Goal: Task Accomplishment & Management: Manage account settings

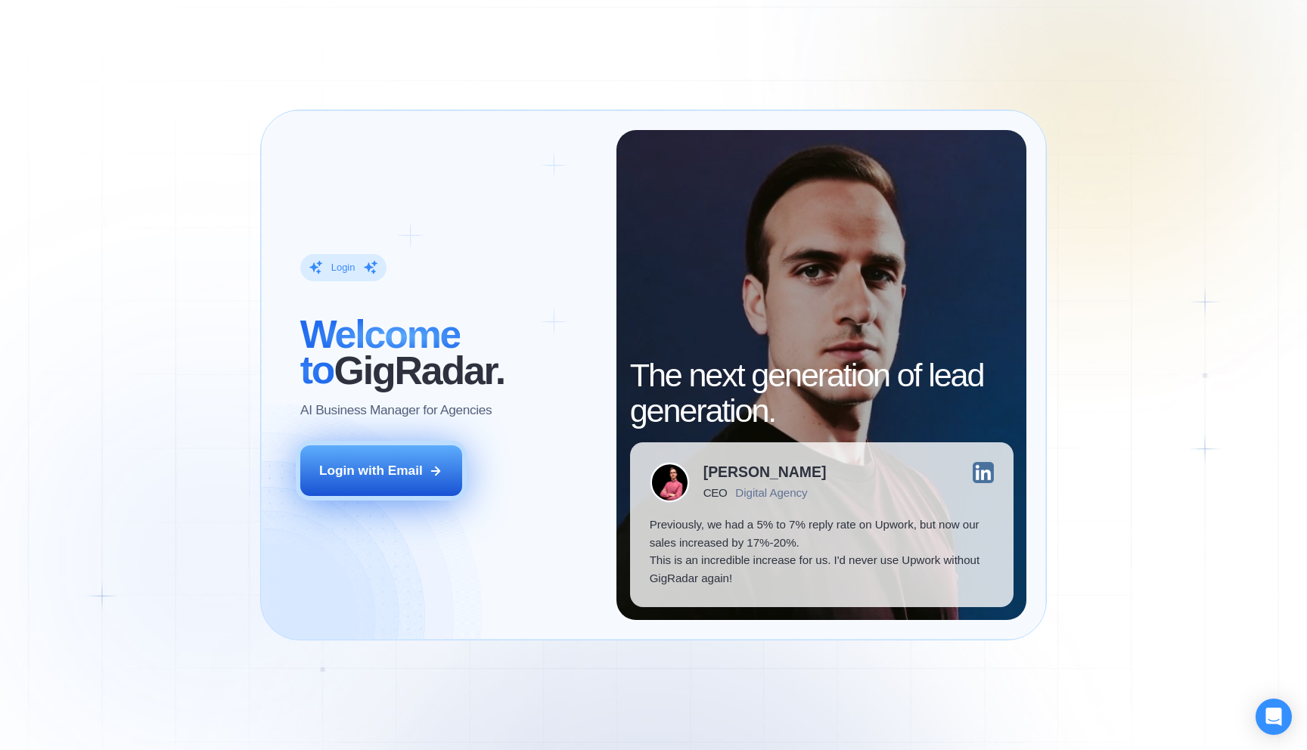
click at [432, 477] on icon at bounding box center [436, 471] width 14 height 14
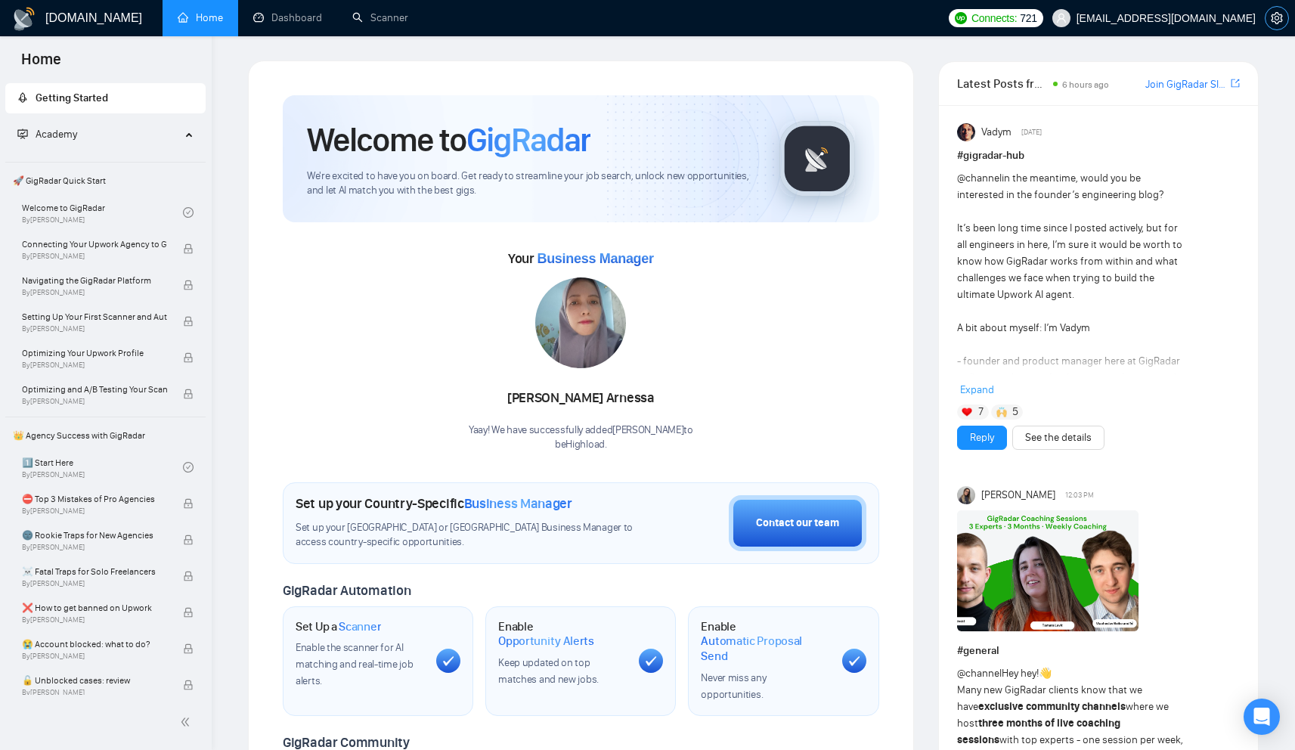
click at [1276, 14] on icon "setting" at bounding box center [1277, 18] width 12 height 12
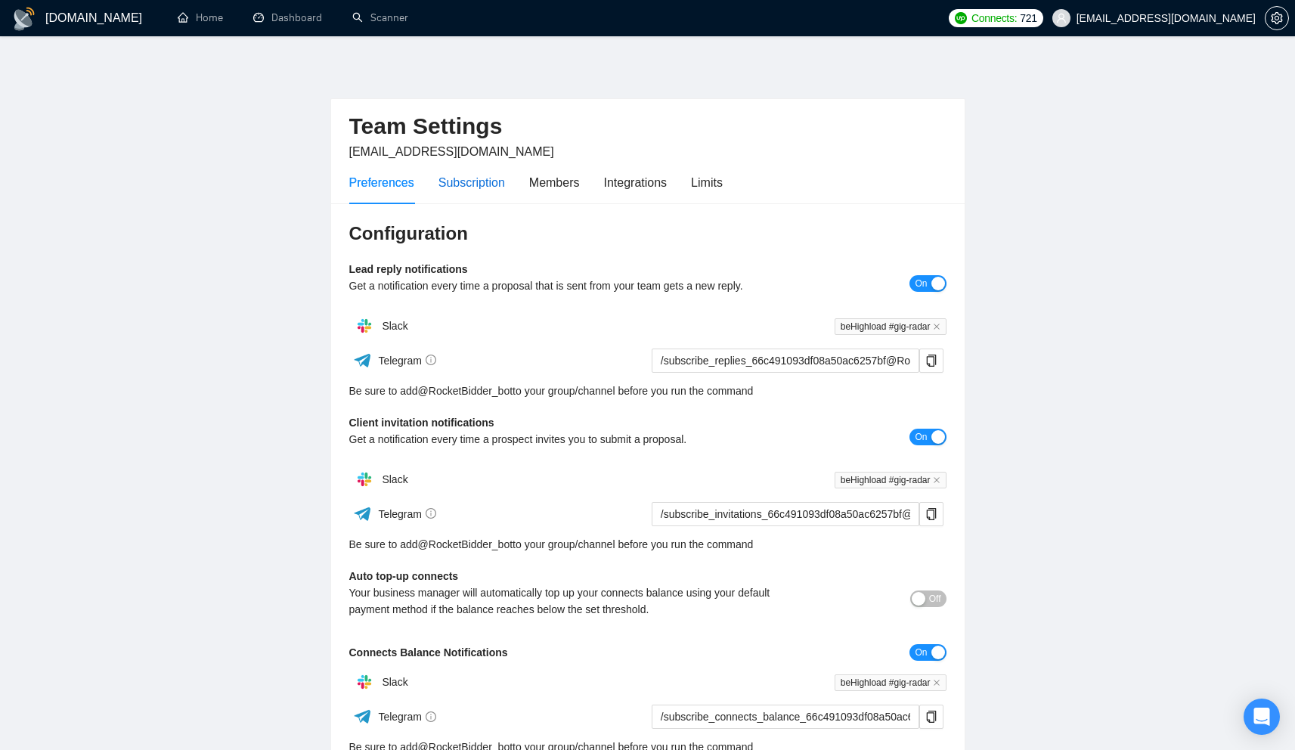
click at [505, 188] on div "Subscription" at bounding box center [472, 182] width 67 height 19
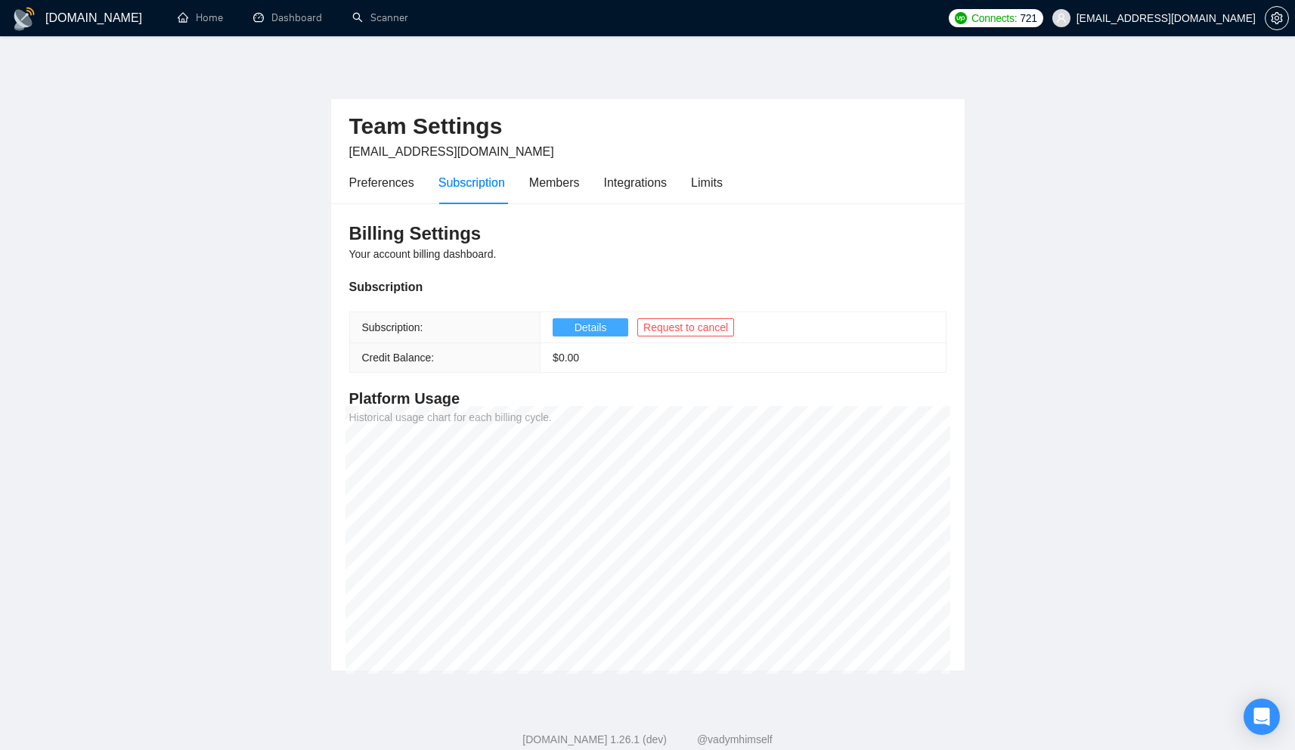
click at [597, 333] on span "Details" at bounding box center [591, 327] width 33 height 17
click at [676, 323] on span "Request to cancel" at bounding box center [686, 327] width 85 height 17
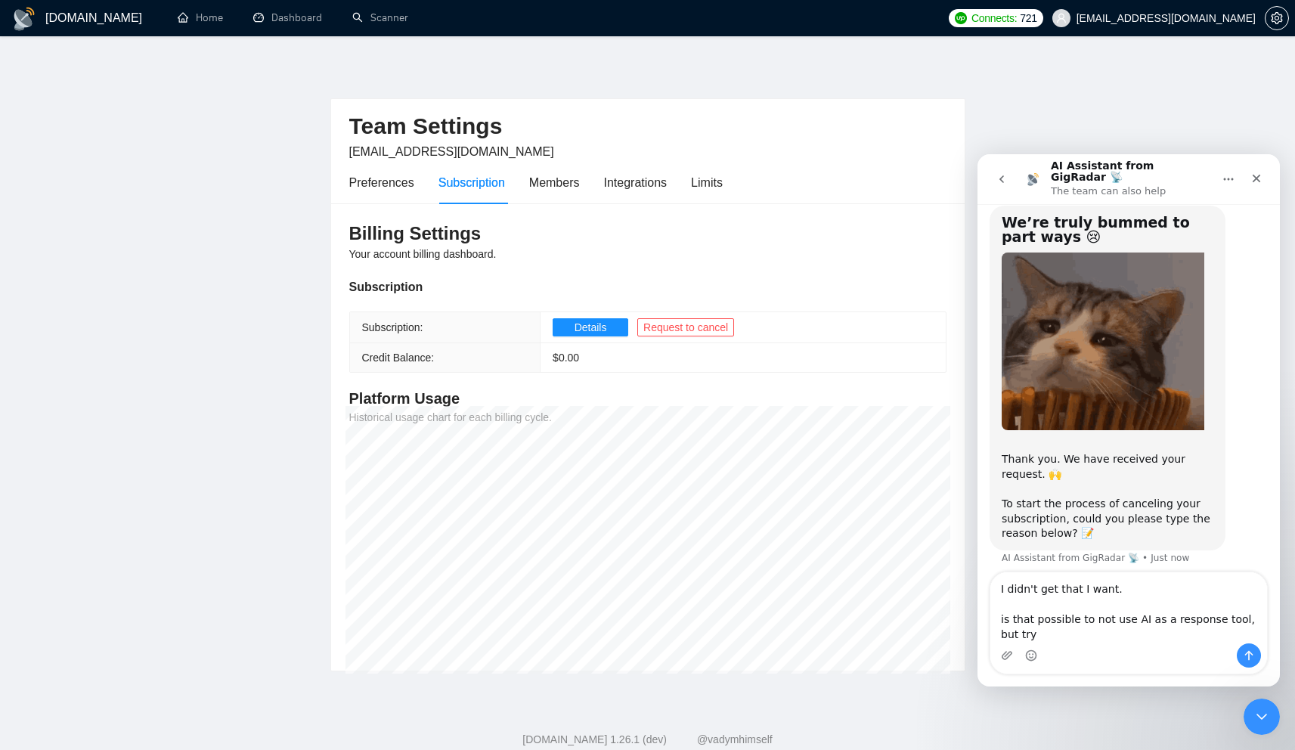
scroll to position [45, 0]
type textarea "I didn't get that I want. is that possible to not use AI as a response tool, bu…"
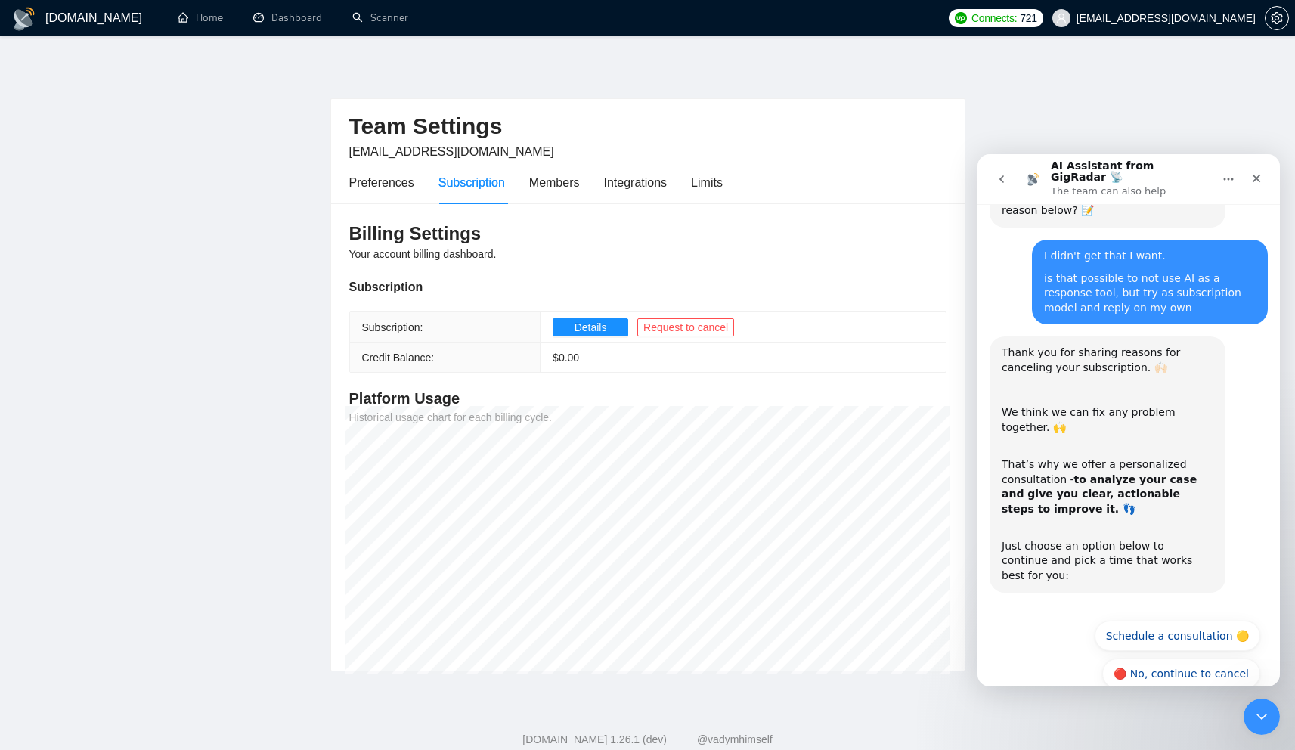
scroll to position [371, 0]
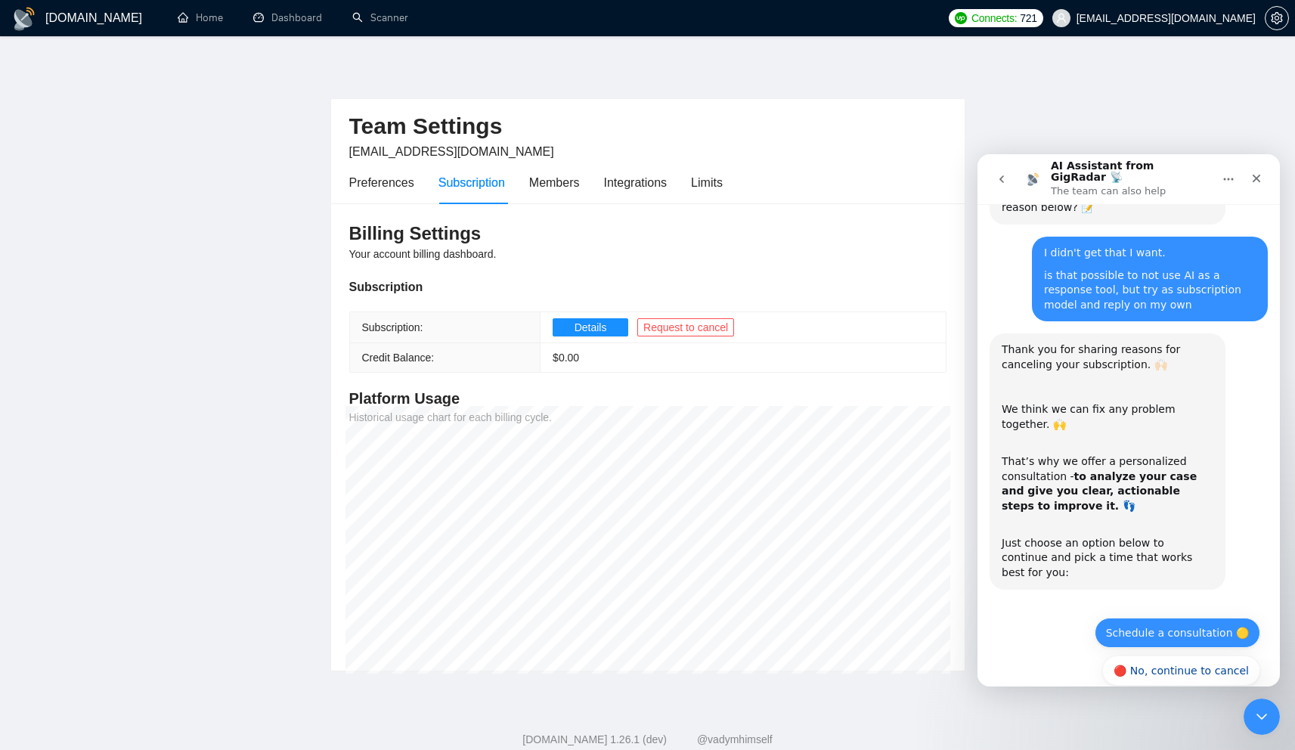
click at [1190, 618] on button "Schedule a consultation 🟡" at bounding box center [1178, 633] width 166 height 30
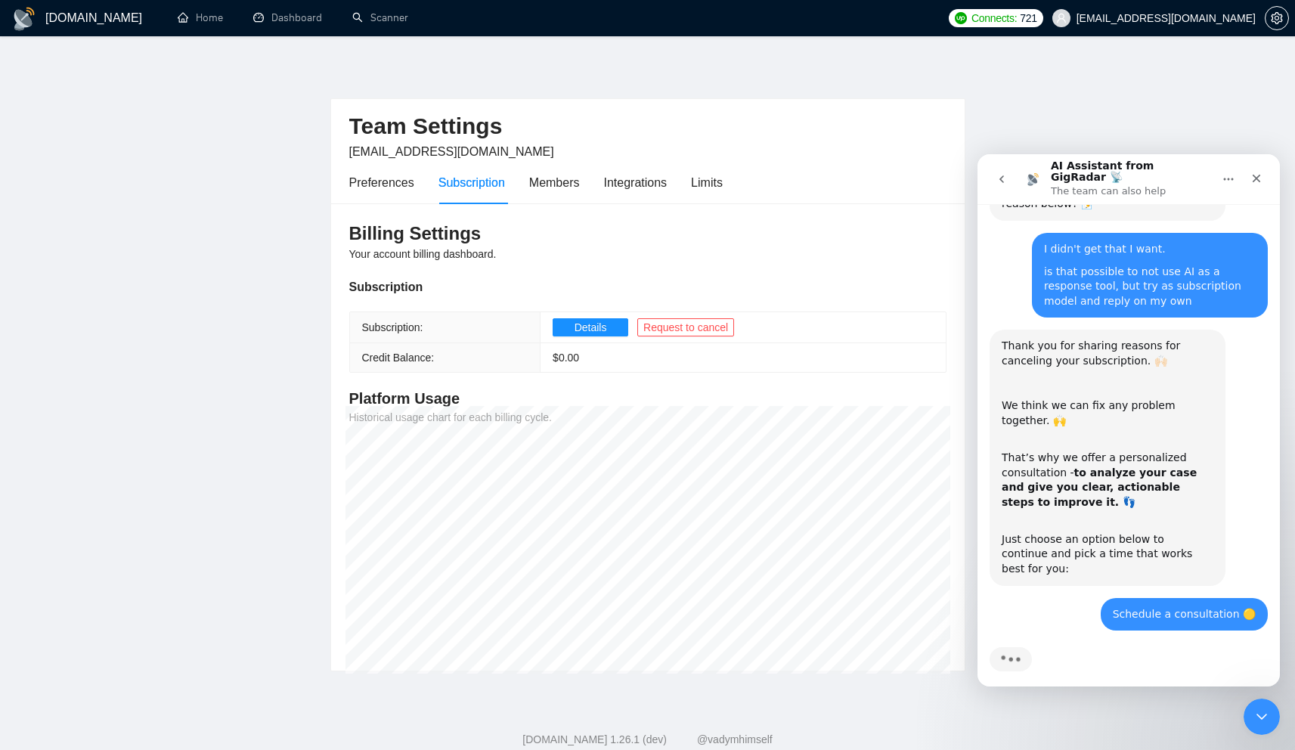
scroll to position [437, 0]
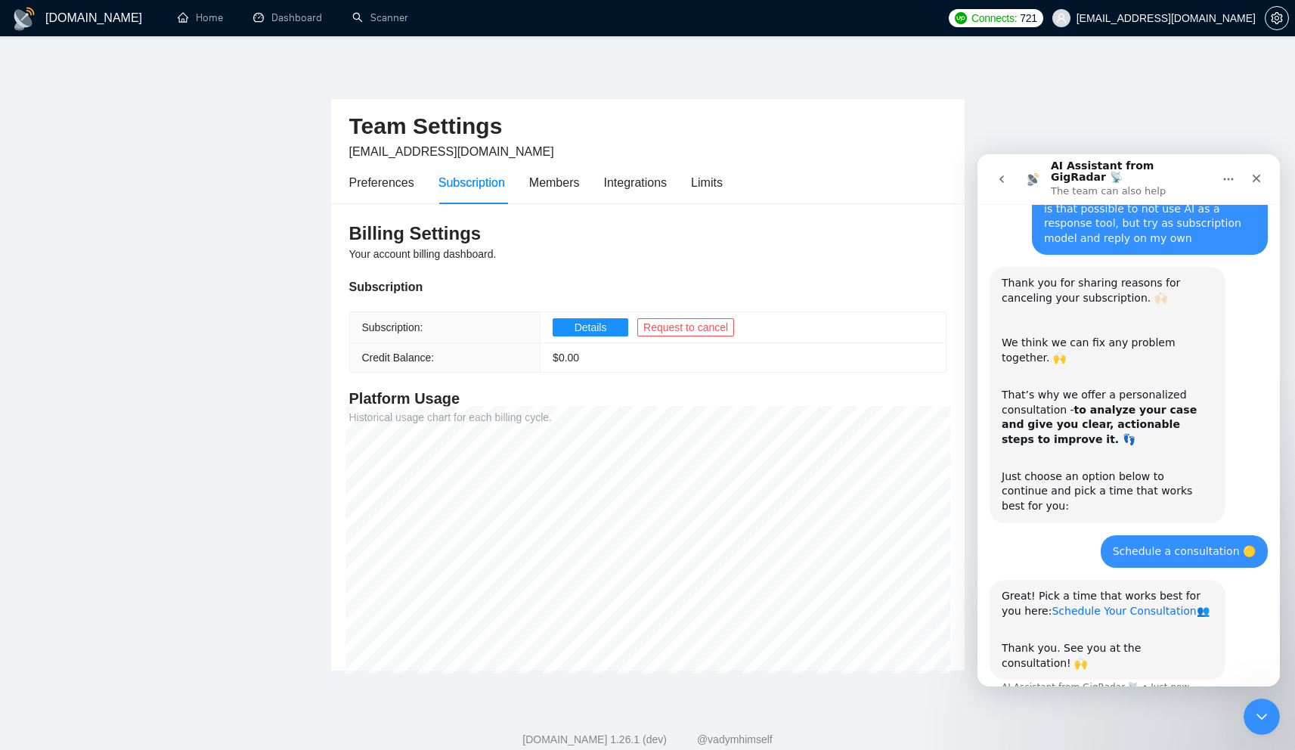
click at [1111, 605] on link "Schedule Your Consultation" at bounding box center [1124, 611] width 144 height 12
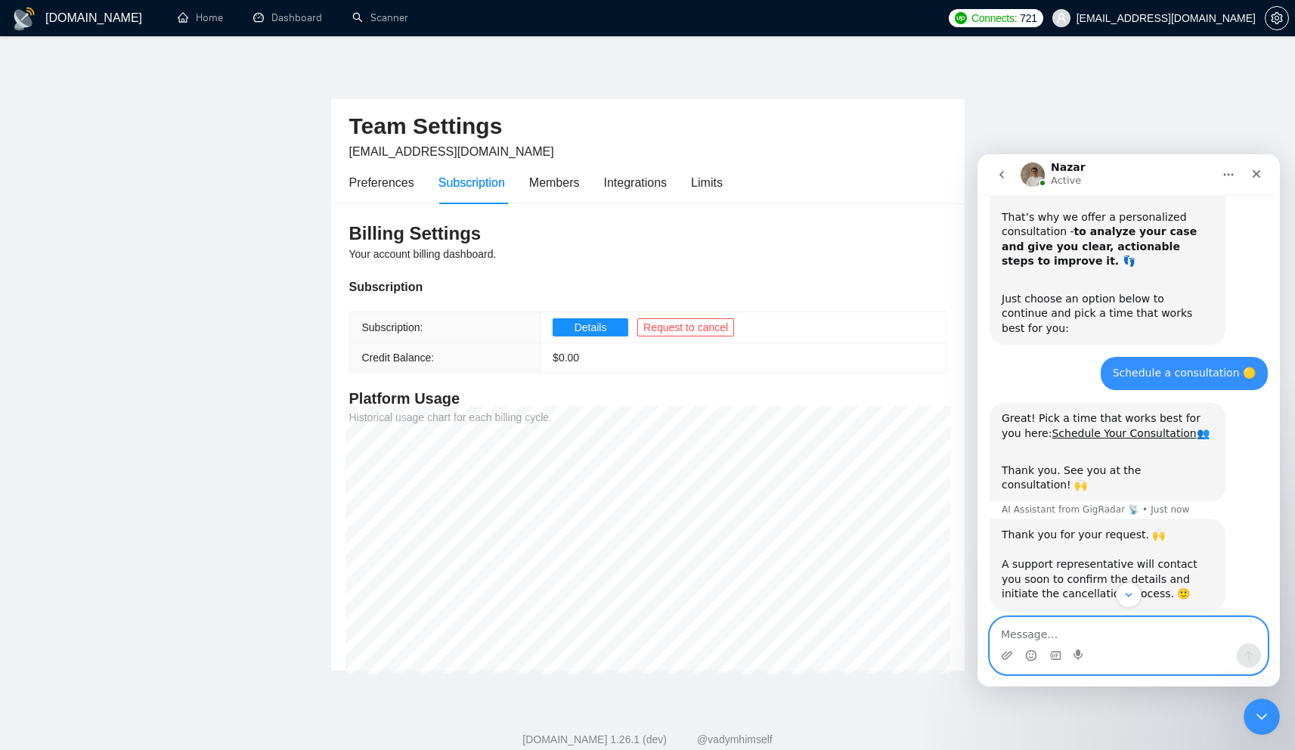
scroll to position [725, 0]
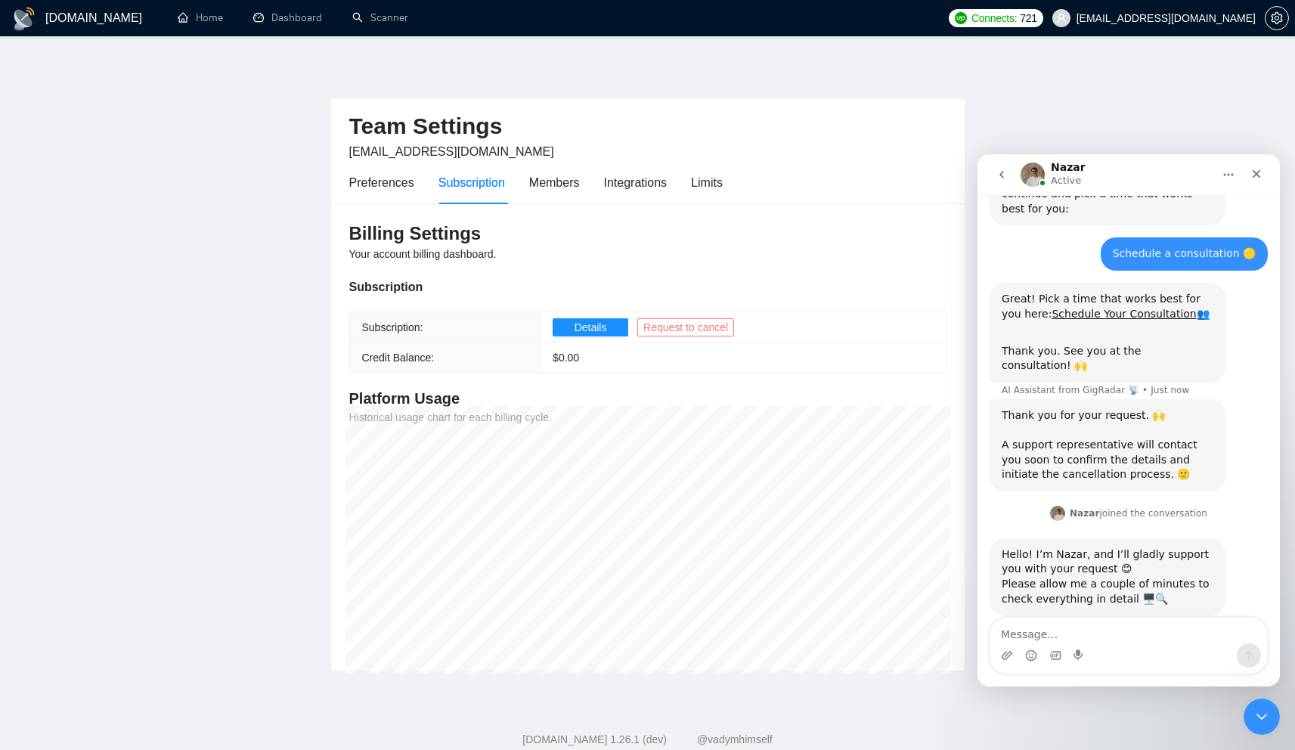
click at [722, 327] on span "Request to cancel" at bounding box center [686, 327] width 85 height 17
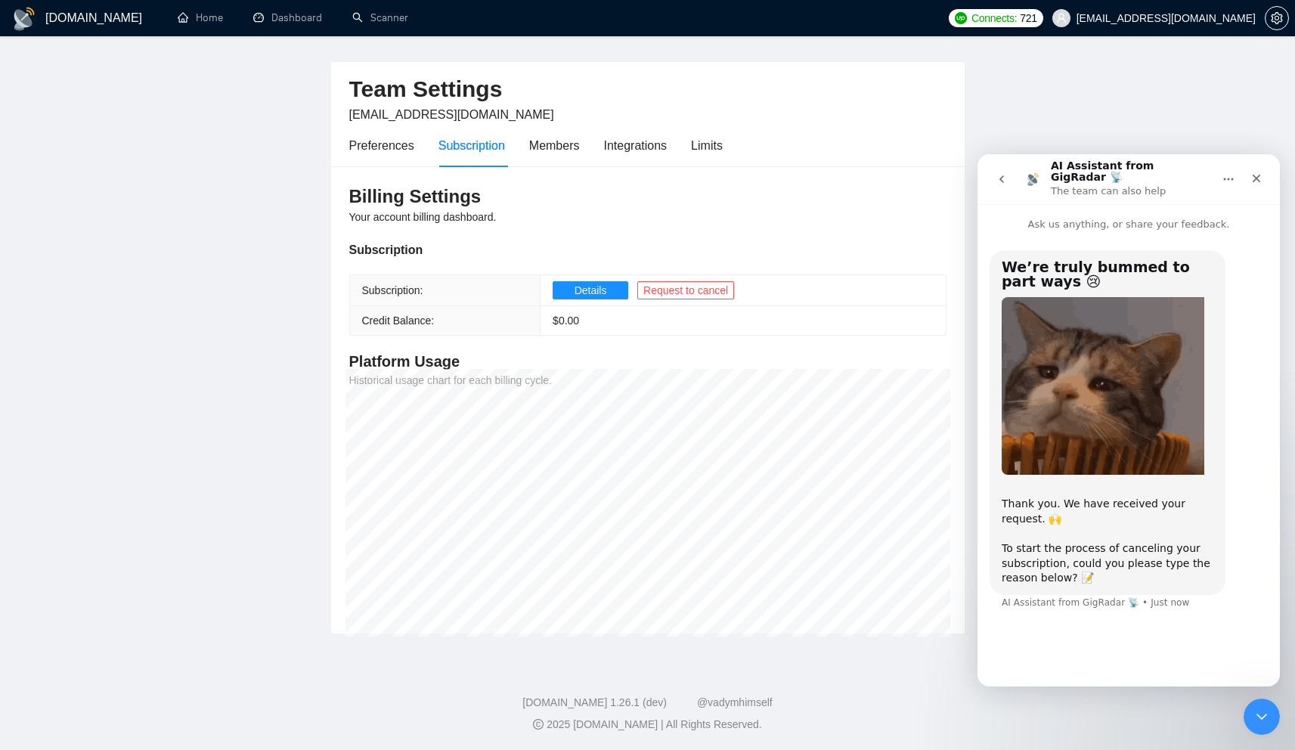
scroll to position [38, 0]
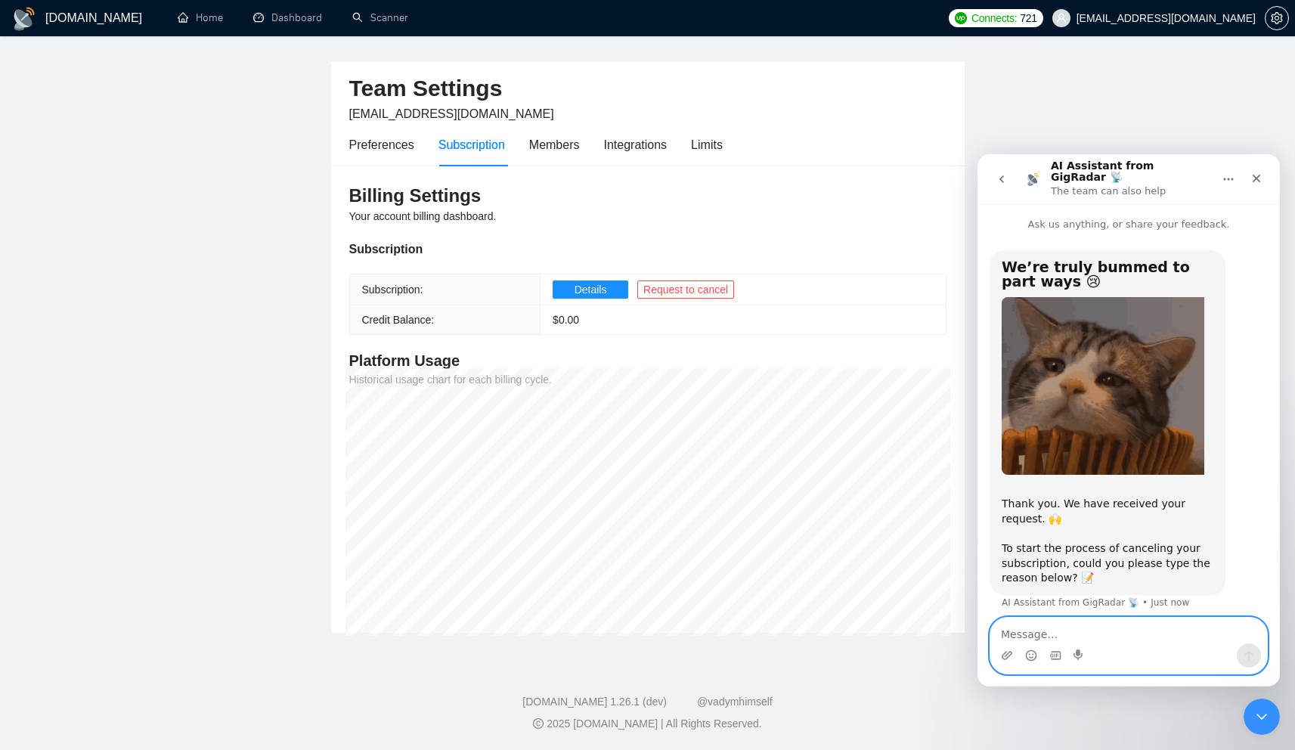
click at [1118, 624] on textarea "Message…" at bounding box center [1129, 631] width 277 height 26
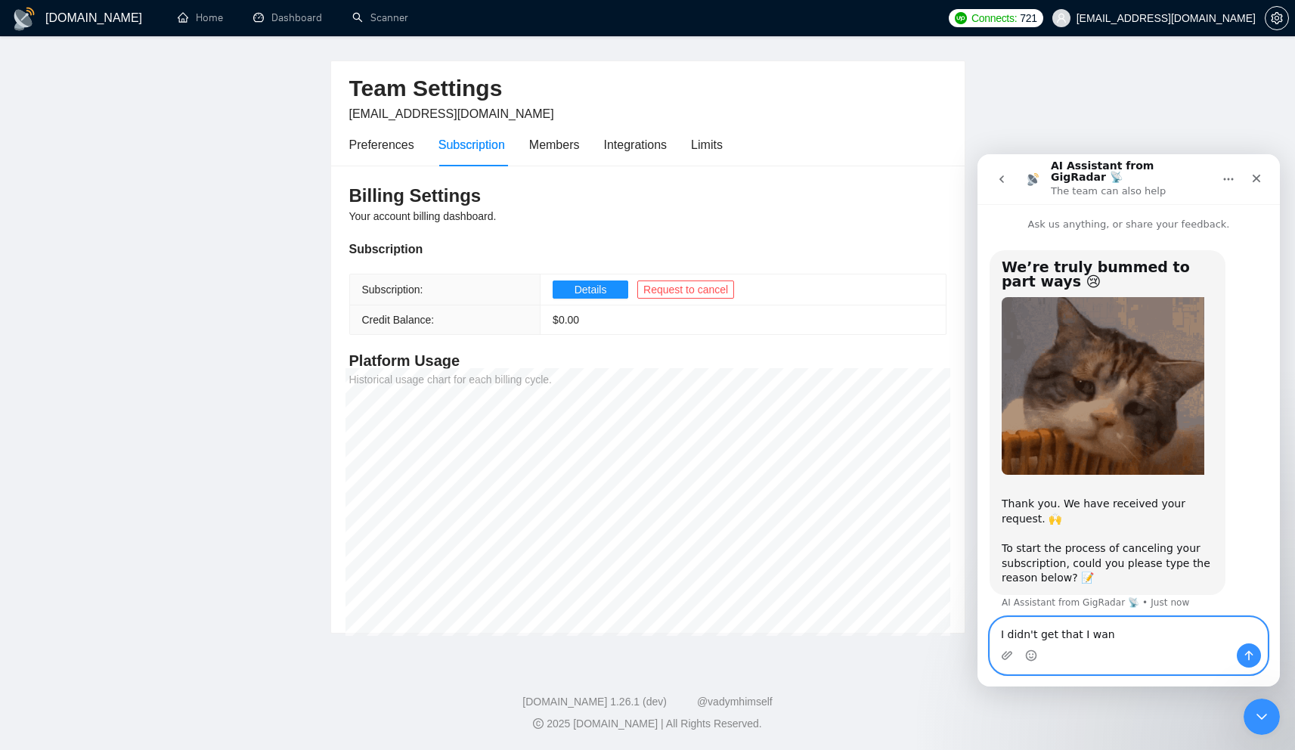
type textarea "I didn't get that I want"
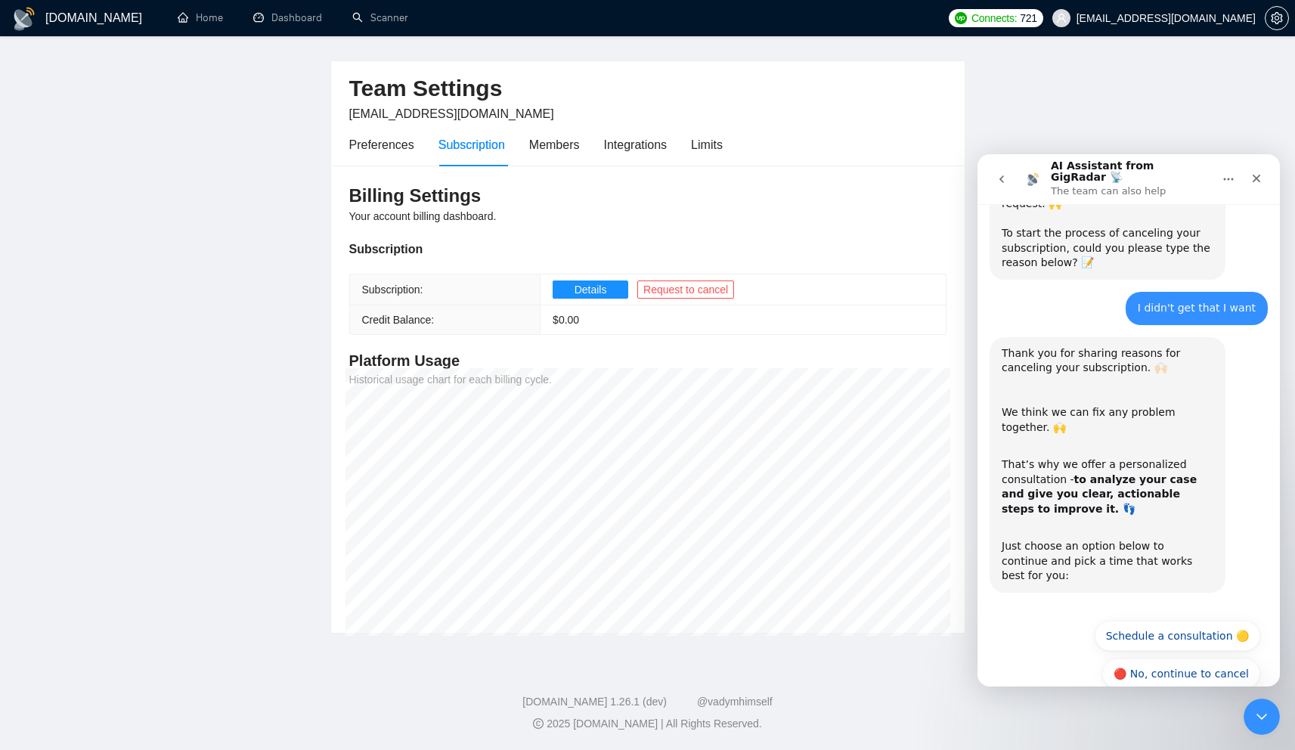
scroll to position [318, 0]
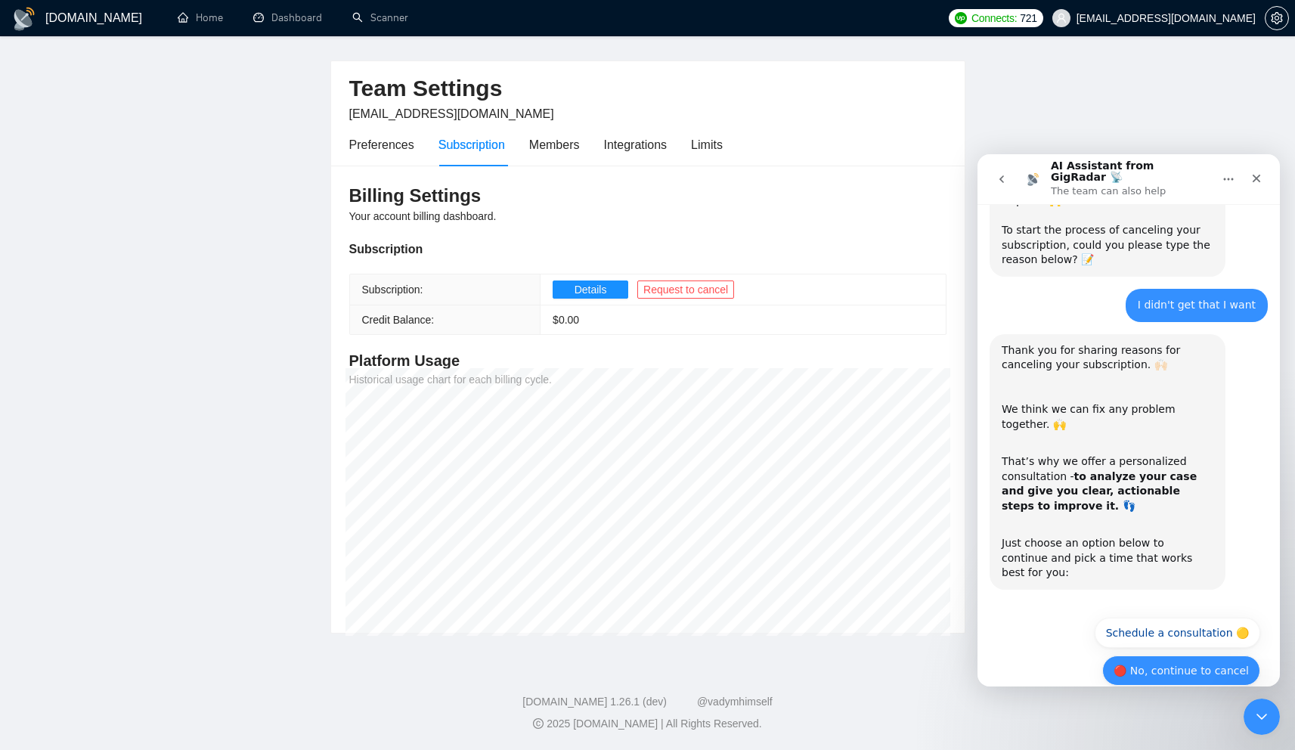
click at [1166, 656] on button "🔴 No, continue to cancel" at bounding box center [1182, 671] width 158 height 30
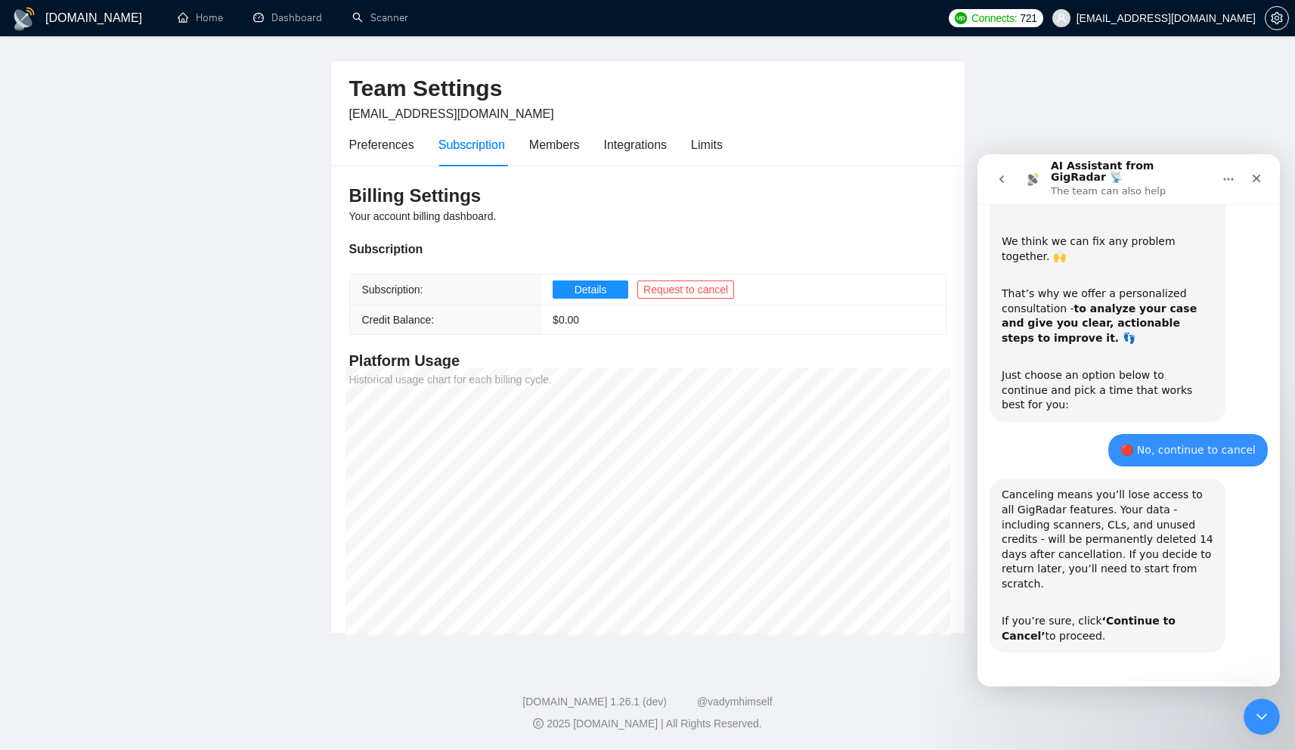
scroll to position [498, 0]
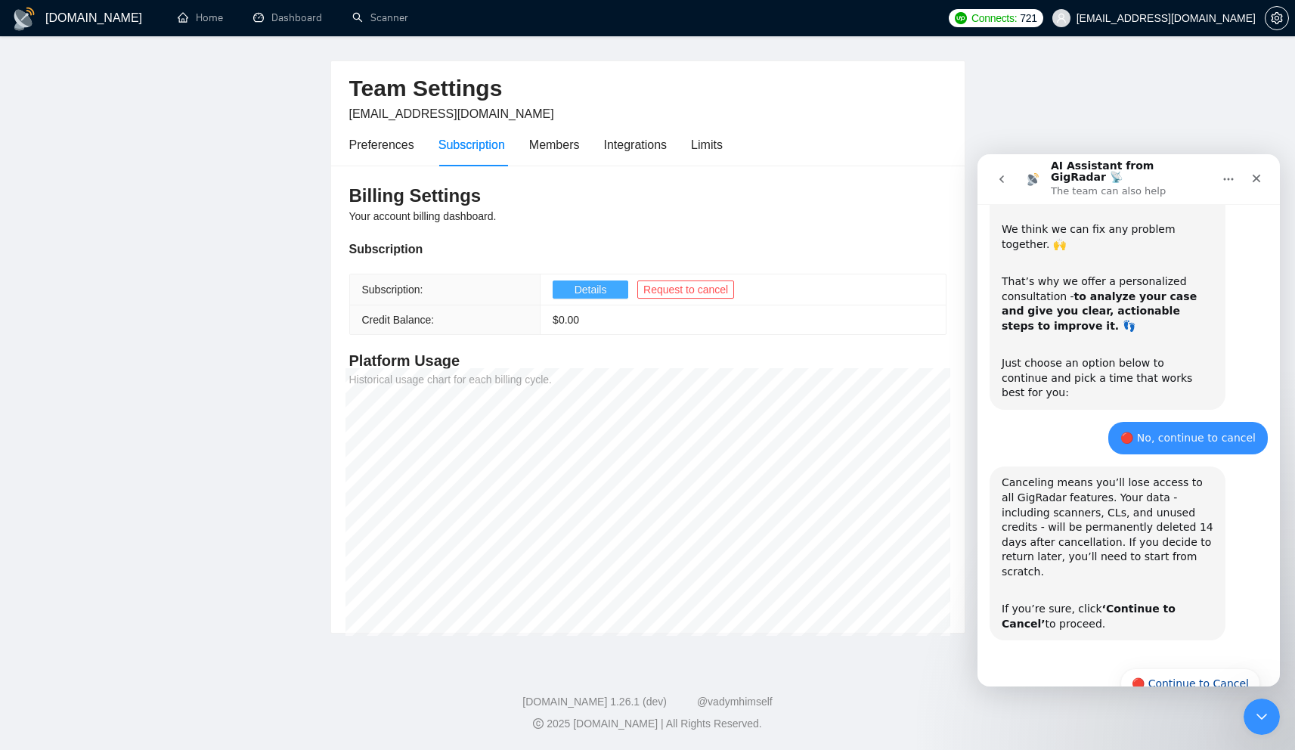
click at [621, 284] on button "Details" at bounding box center [591, 290] width 76 height 18
